Goal: Transaction & Acquisition: Purchase product/service

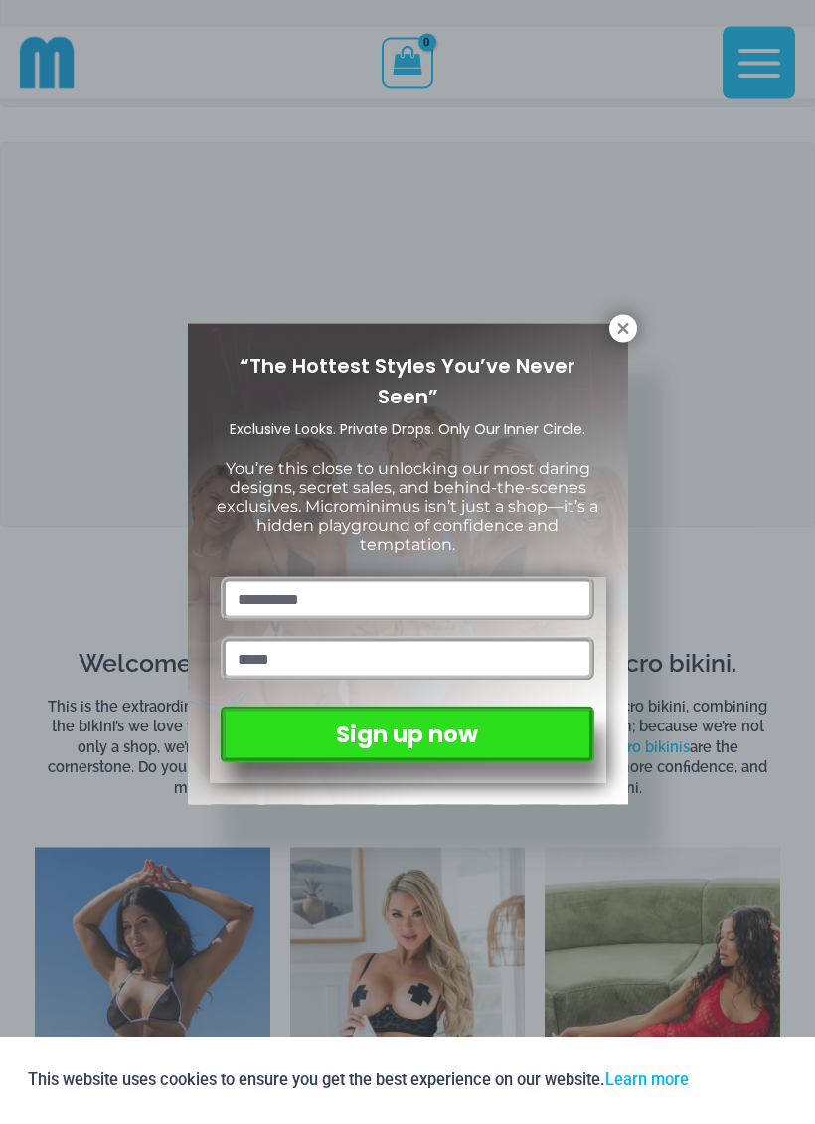
scroll to position [339, 0]
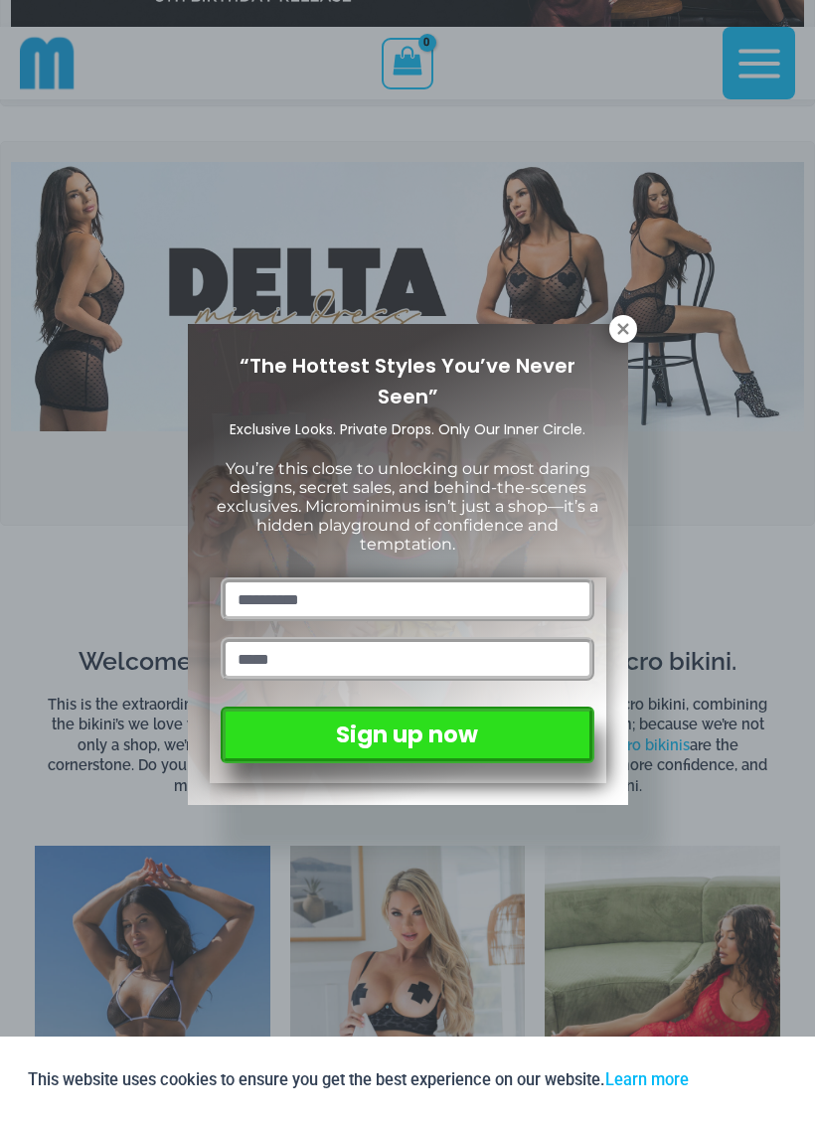
click at [619, 333] on icon at bounding box center [622, 328] width 11 height 11
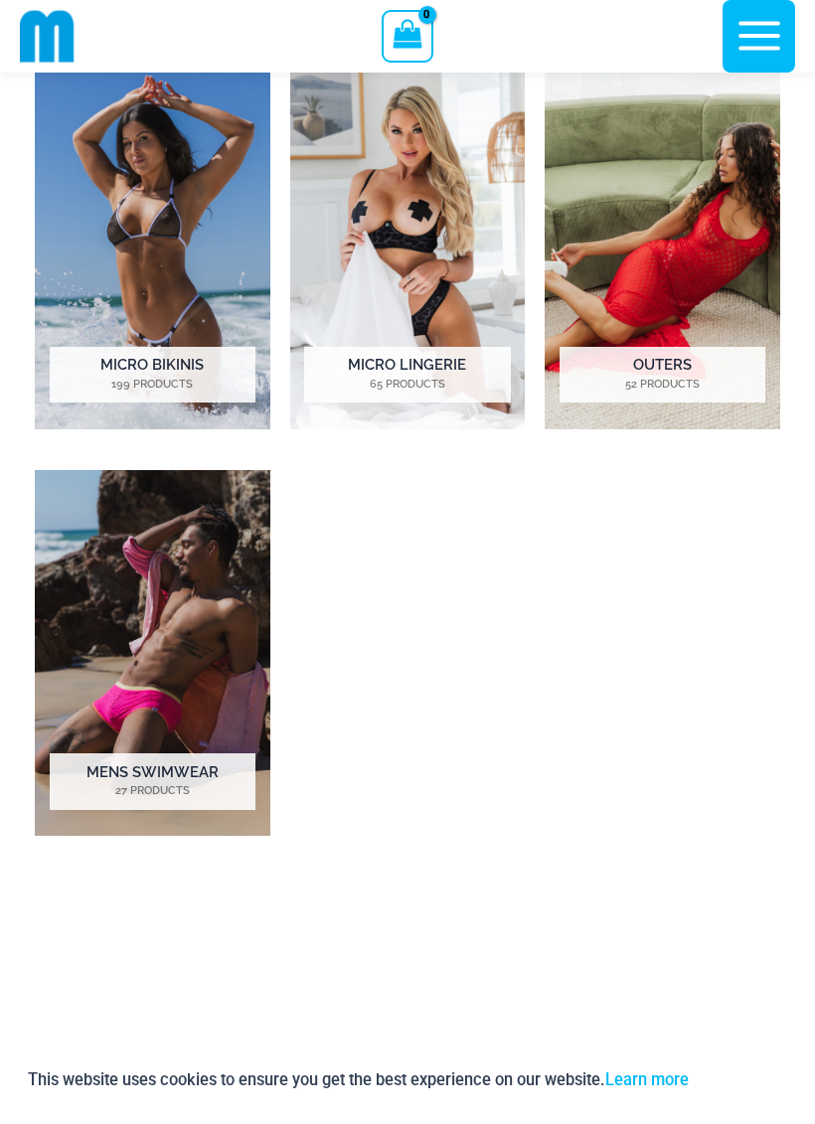
scroll to position [1108, 0]
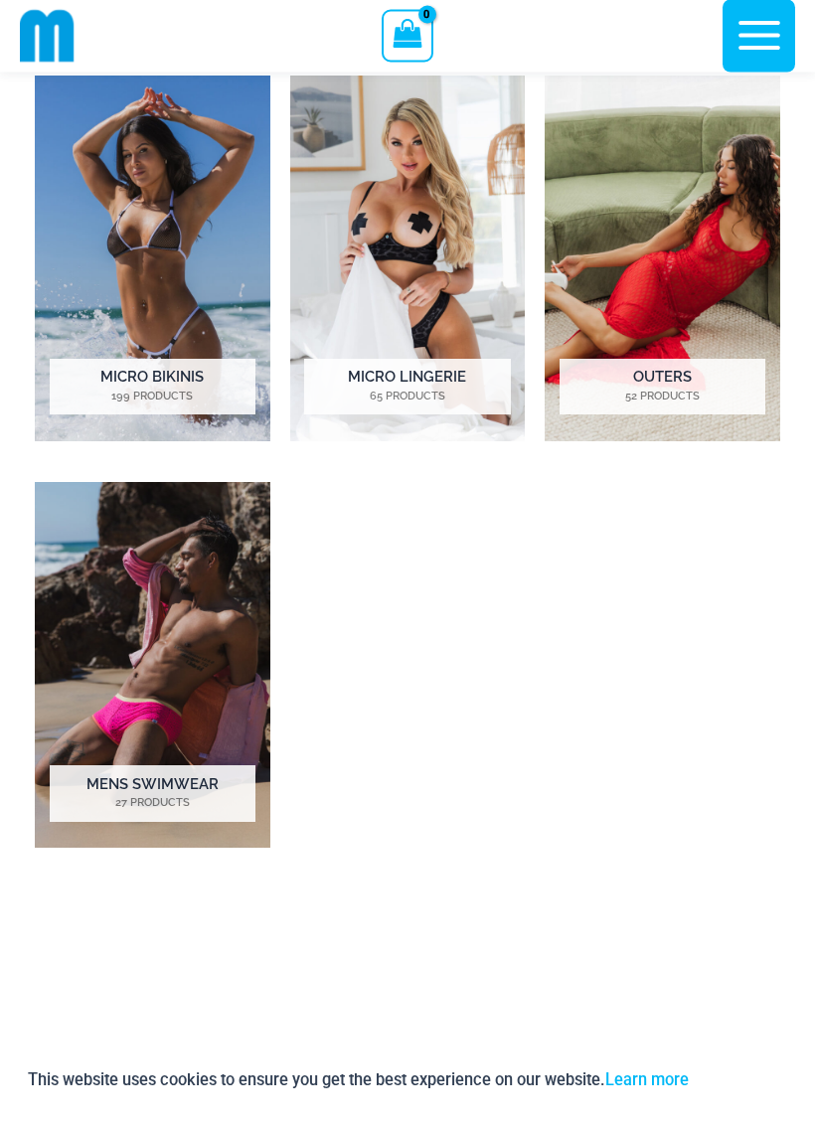
click at [694, 377] on h2 "Outers 52 Products" at bounding box center [663, 388] width 206 height 56
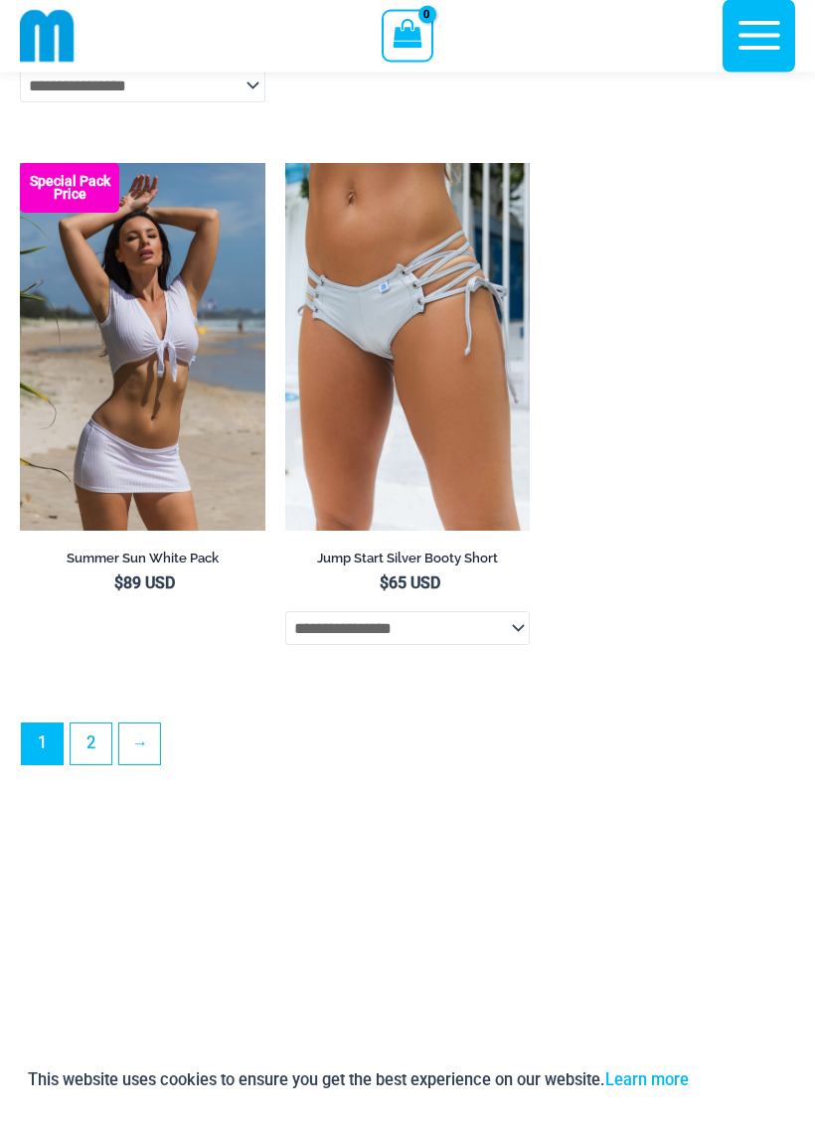
scroll to position [5561, 0]
click at [146, 764] on link "→" at bounding box center [139, 744] width 41 height 41
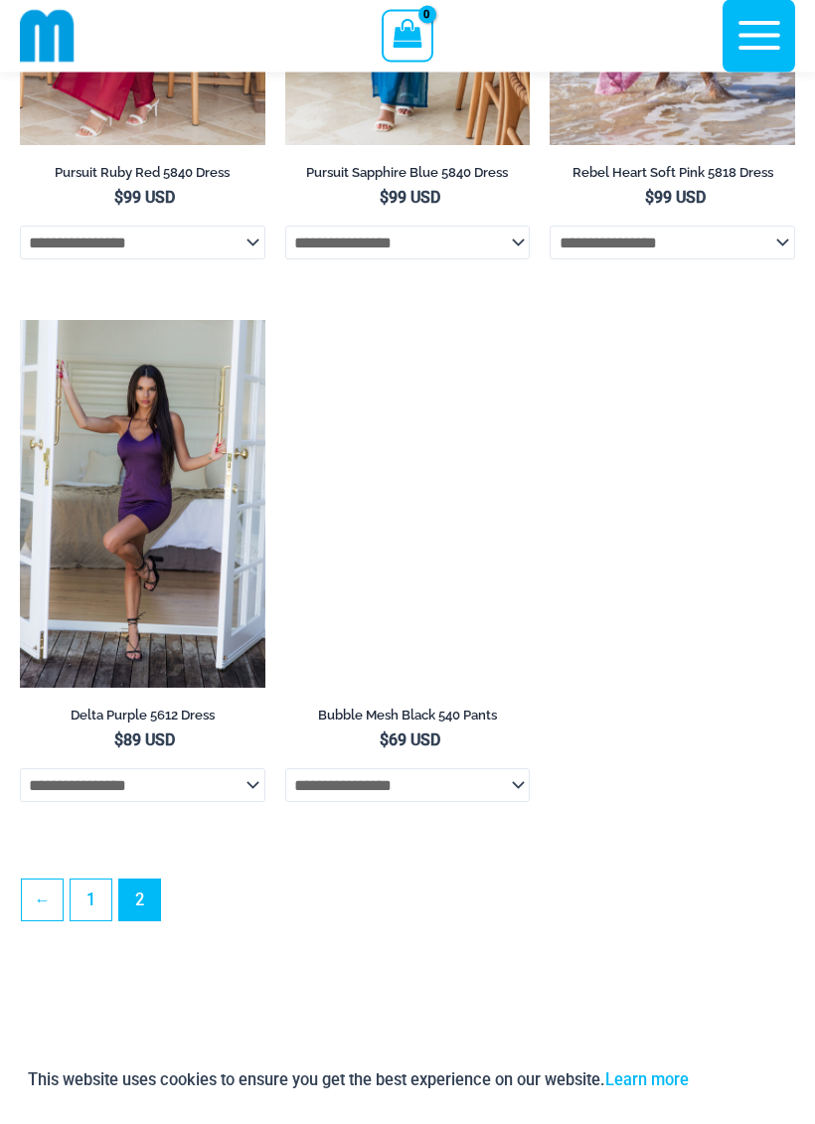
scroll to position [3028, 0]
